Goal: Transaction & Acquisition: Purchase product/service

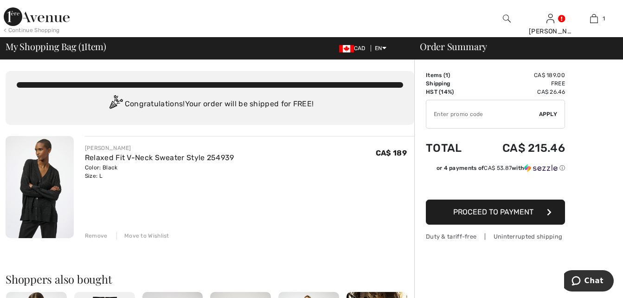
click at [50, 15] on img at bounding box center [37, 16] width 66 height 19
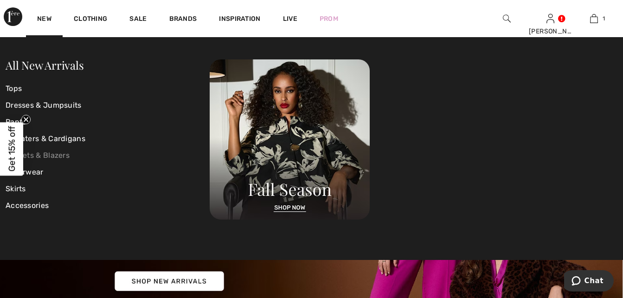
click at [56, 155] on link "Jackets & Blazers" at bounding box center [108, 155] width 204 height 17
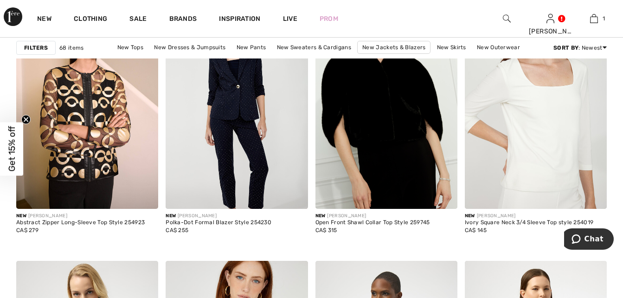
scroll to position [1570, 0]
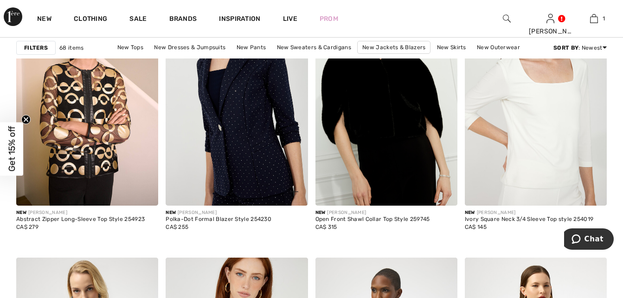
click at [250, 137] on img at bounding box center [237, 98] width 142 height 213
